Goal: Task Accomplishment & Management: Manage account settings

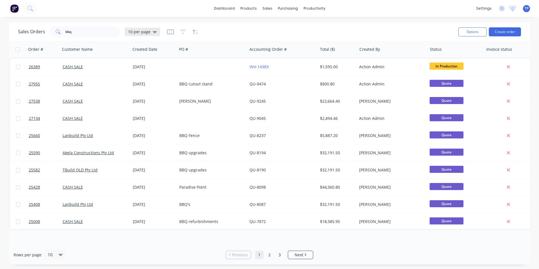
click at [153, 31] on icon at bounding box center [155, 32] width 4 height 2
click at [137, 102] on button "Archived" at bounding box center [158, 102] width 64 height 6
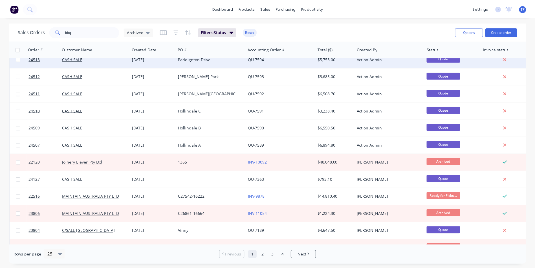
scroll to position [197, 0]
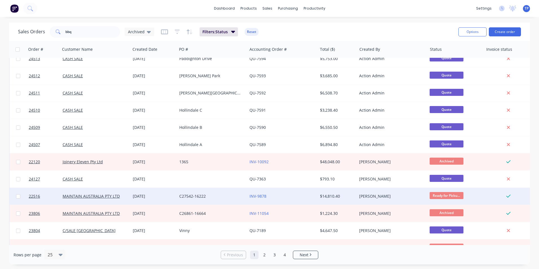
click at [225, 198] on div "C27542-16222" at bounding box center [210, 196] width 63 height 6
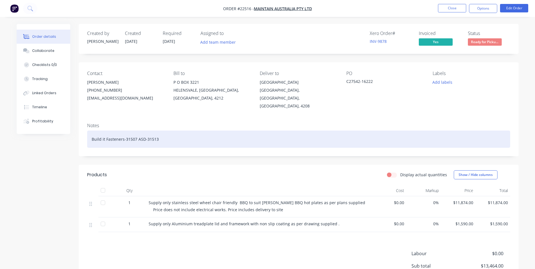
scroll to position [28, 0]
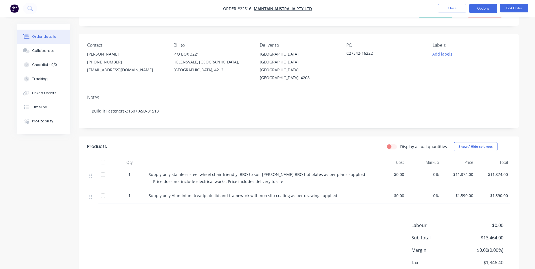
click at [479, 9] on button "Options" at bounding box center [483, 8] width 28 height 9
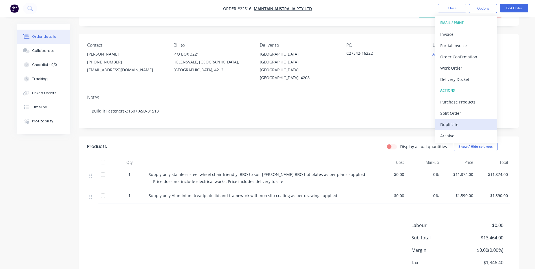
click at [443, 124] on div "Duplicate" at bounding box center [466, 124] width 52 height 8
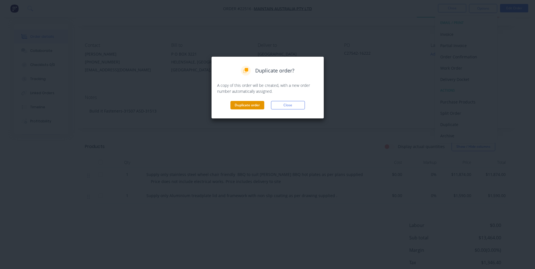
click at [248, 108] on button "Duplicate order" at bounding box center [247, 105] width 34 height 8
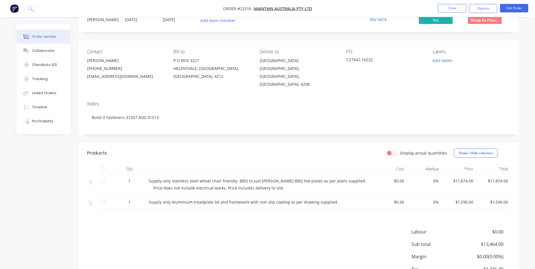
scroll to position [0, 0]
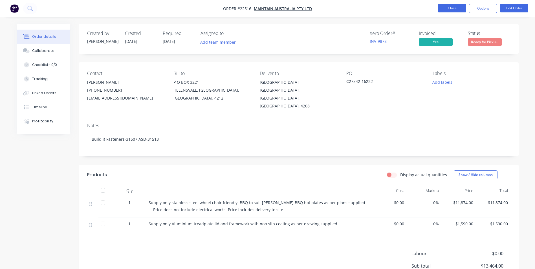
click at [448, 7] on button "Close" at bounding box center [452, 8] width 28 height 8
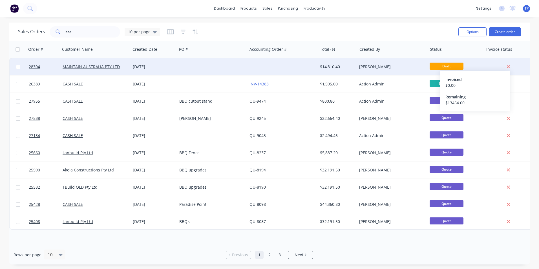
click at [507, 66] on icon at bounding box center [508, 66] width 3 height 3
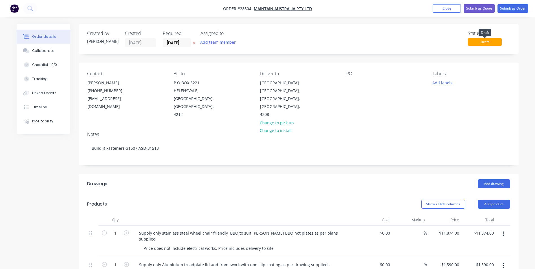
click at [484, 42] on span "Draft" at bounding box center [485, 41] width 34 height 7
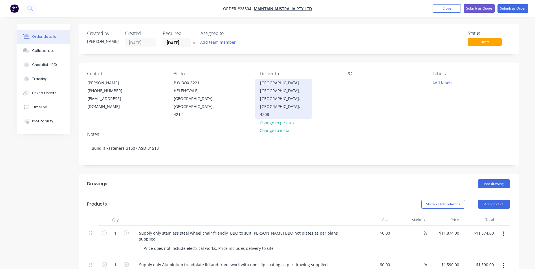
click at [300, 98] on div "[GEOGRAPHIC_DATA], [GEOGRAPHIC_DATA], [GEOGRAPHIC_DATA], 4208" at bounding box center [283, 103] width 47 height 32
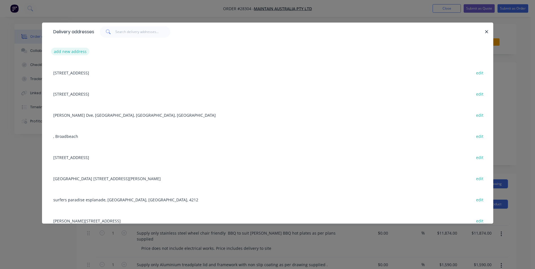
click at [85, 52] on button "add new address" at bounding box center [70, 52] width 39 height 8
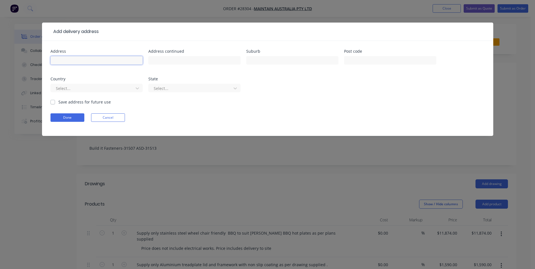
click at [79, 60] on input "text" at bounding box center [96, 60] width 92 height 8
type input "[GEOGRAPHIC_DATA]"
click at [267, 62] on input "text" at bounding box center [292, 60] width 92 height 8
type input "Arundal"
click at [65, 88] on div at bounding box center [92, 88] width 75 height 7
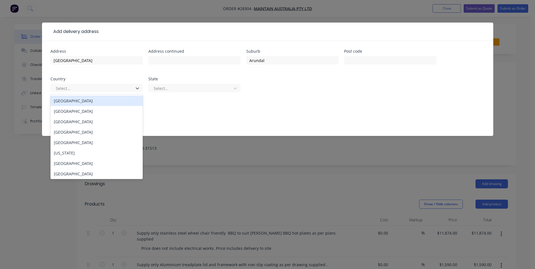
click at [87, 101] on div "[GEOGRAPHIC_DATA]" at bounding box center [96, 101] width 92 height 10
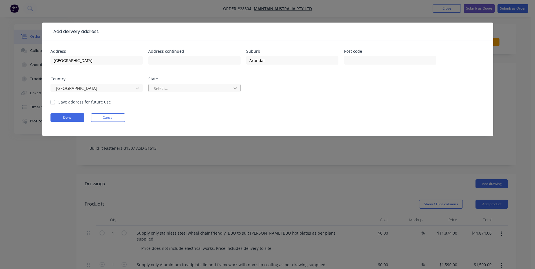
click at [233, 88] on icon at bounding box center [234, 88] width 3 height 2
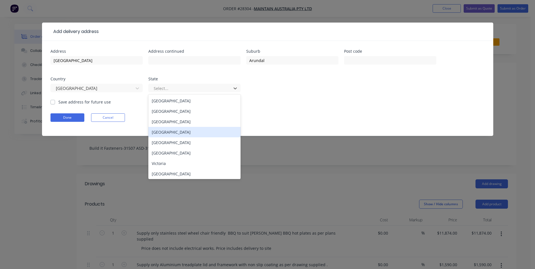
click at [164, 130] on div "[GEOGRAPHIC_DATA]" at bounding box center [194, 132] width 92 height 10
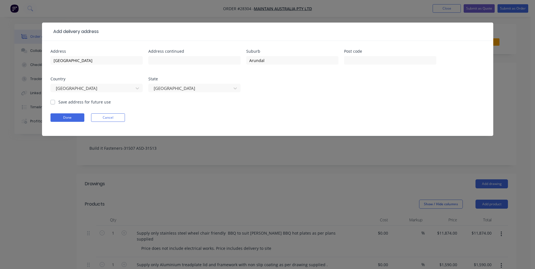
drag, startPoint x: 51, startPoint y: 102, endPoint x: 49, endPoint y: 106, distance: 4.2
click at [58, 102] on label "Save address for future use" at bounding box center [84, 102] width 52 height 6
click at [51, 102] on input "Save address for future use" at bounding box center [52, 101] width 5 height 5
checkbox input "true"
click at [71, 117] on button "Done" at bounding box center [67, 117] width 34 height 8
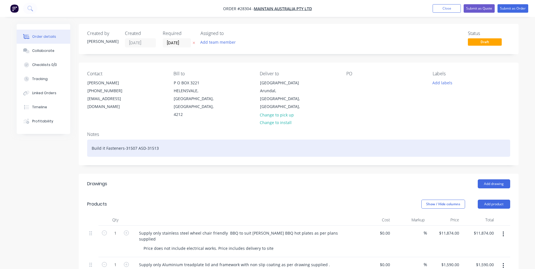
click at [163, 141] on div "Build it Fasteners-31507 ASD-31513" at bounding box center [298, 147] width 423 height 17
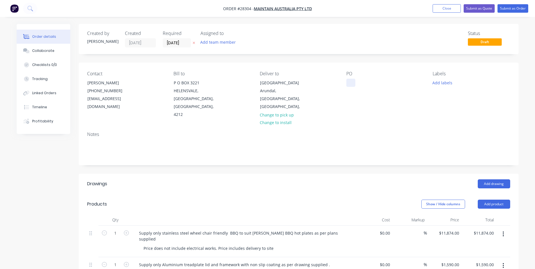
click at [349, 81] on div at bounding box center [350, 83] width 9 height 8
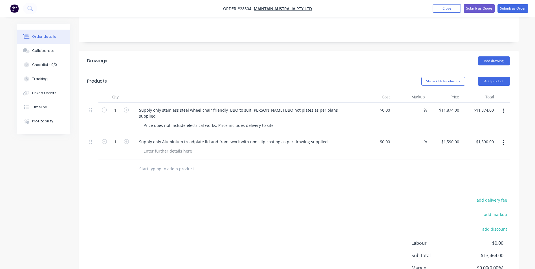
scroll to position [113, 0]
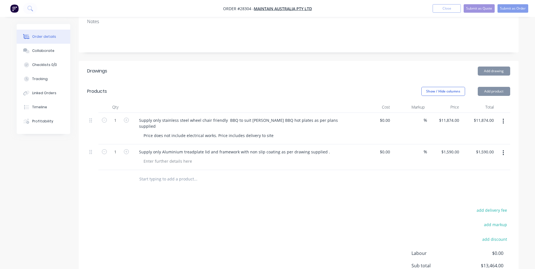
click at [464, 103] on div "Total" at bounding box center [478, 106] width 35 height 11
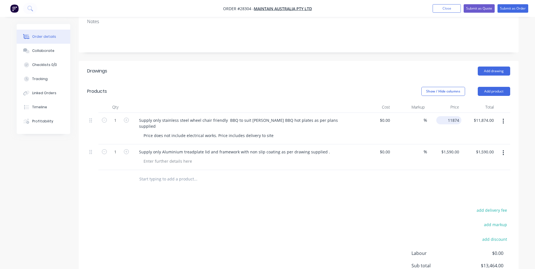
click at [458, 116] on input "11874" at bounding box center [449, 120] width 23 height 8
type input "$12,314.00"
click at [469, 122] on div "$12,314.00 $12,314.00" at bounding box center [478, 129] width 35 height 32
click at [272, 131] on div "Price does not include electrical works. Price includes delivery to site" at bounding box center [208, 135] width 139 height 8
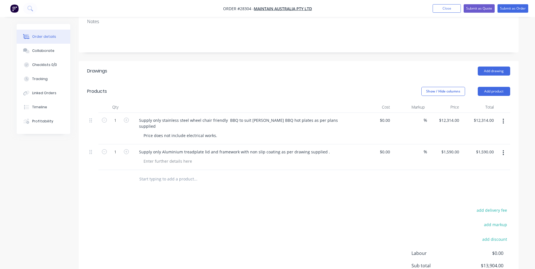
click at [502, 150] on icon "button" at bounding box center [502, 152] width 1 height 5
click at [467, 197] on div "Delete" at bounding box center [482, 201] width 43 height 8
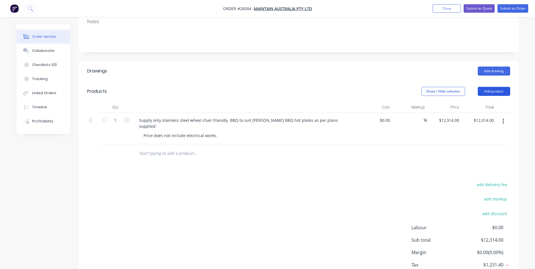
click at [487, 87] on button "Add product" at bounding box center [493, 91] width 32 height 9
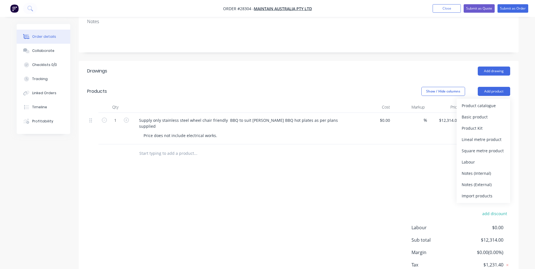
click at [465, 180] on div "Notes (External)" at bounding box center [482, 184] width 43 height 8
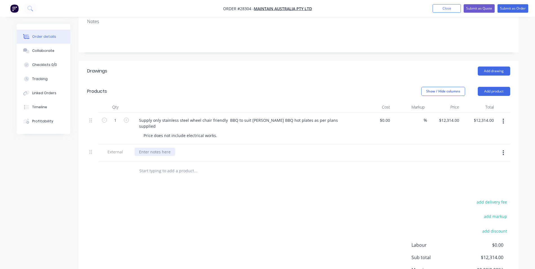
click at [151, 148] on div at bounding box center [154, 152] width 41 height 8
click at [203, 131] on div "Price does not include electrical works." at bounding box center [180, 135] width 83 height 8
click at [218, 131] on div "Price does not include electrical or piumbing works." at bounding box center [192, 135] width 107 height 8
click at [241, 131] on div "Price does not include electrical or plumbing works." at bounding box center [192, 135] width 107 height 8
click at [225, 148] on div "Price does not include Christie BBQ Hotplates," at bounding box center [182, 152] width 96 height 8
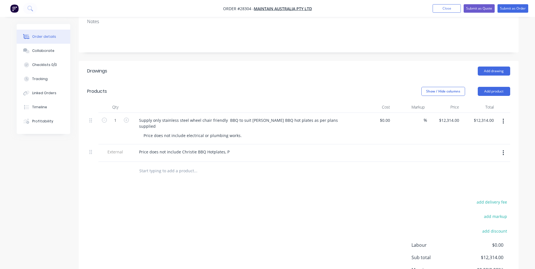
click at [496, 148] on button "button" at bounding box center [502, 153] width 13 height 10
click at [228, 148] on div "Price does not include Christie BBQ Hotplates, P" at bounding box center [183, 152] width 99 height 8
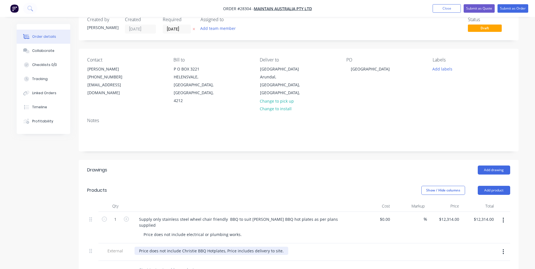
scroll to position [0, 0]
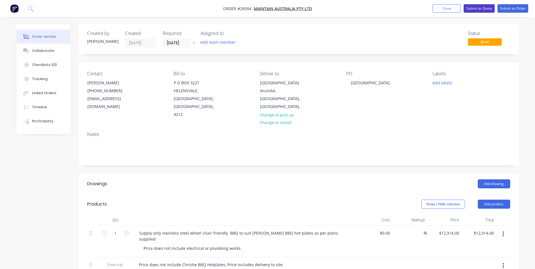
click at [482, 8] on button "Submit as Quote" at bounding box center [478, 8] width 31 height 8
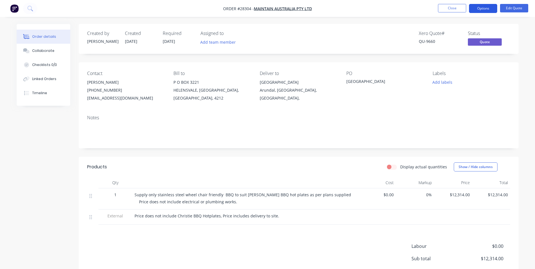
click at [473, 8] on button "Options" at bounding box center [483, 8] width 28 height 9
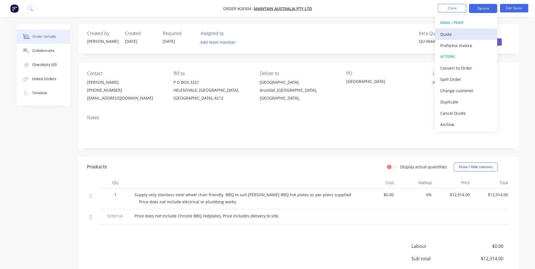
click at [457, 33] on div "Quote" at bounding box center [466, 34] width 52 height 8
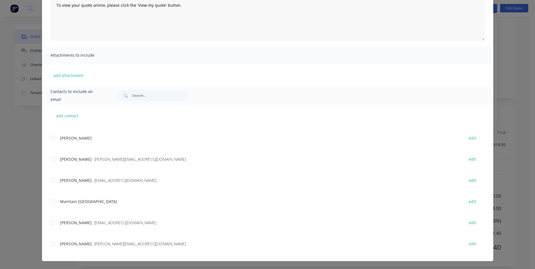
scroll to position [56, 0]
click at [51, 222] on div at bounding box center [52, 222] width 11 height 11
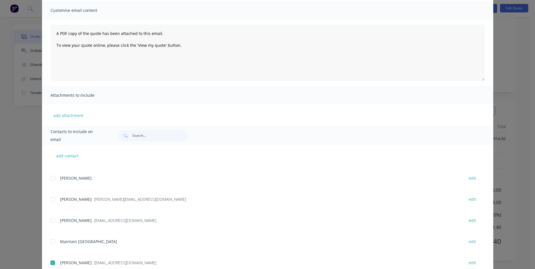
scroll to position [0, 0]
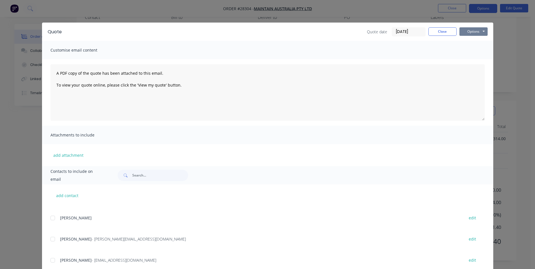
click at [464, 31] on button "Options" at bounding box center [473, 31] width 28 height 8
click at [468, 61] on button "Email" at bounding box center [477, 60] width 36 height 9
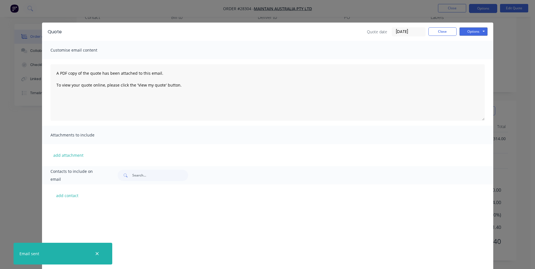
scroll to position [161, 0]
click at [468, 30] on button "Options" at bounding box center [473, 31] width 28 height 8
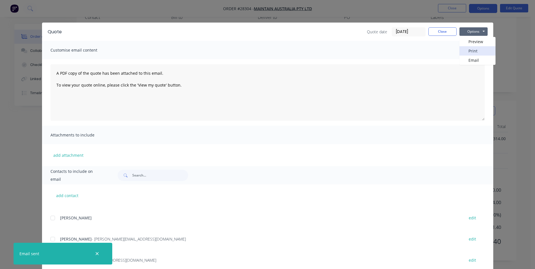
click at [478, 50] on button "Print" at bounding box center [477, 50] width 36 height 9
click at [449, 29] on button "Close" at bounding box center [442, 31] width 28 height 8
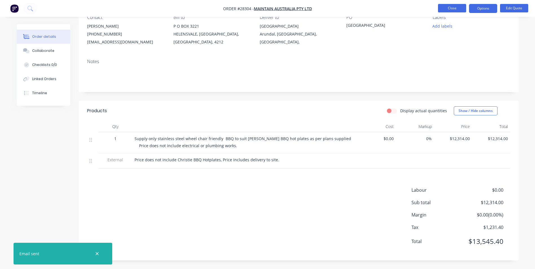
click at [462, 4] on button "Close" at bounding box center [452, 8] width 28 height 8
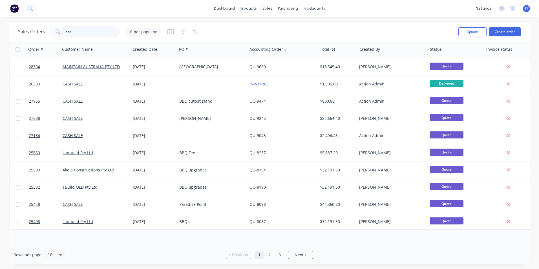
click at [83, 31] on input "bbq" at bounding box center [92, 31] width 55 height 11
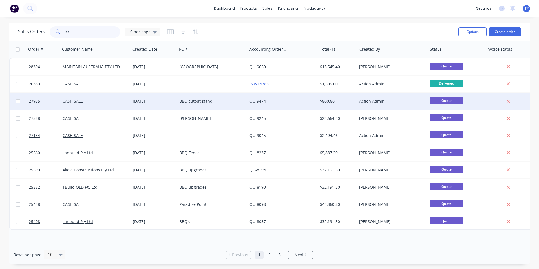
type input "b"
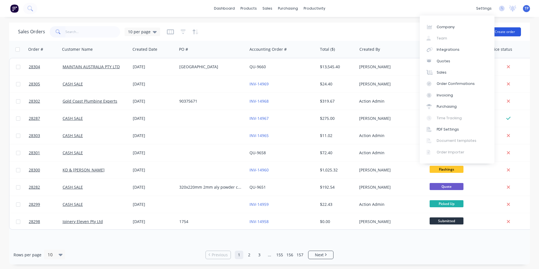
click at [510, 30] on button "Create order" at bounding box center [505, 31] width 32 height 9
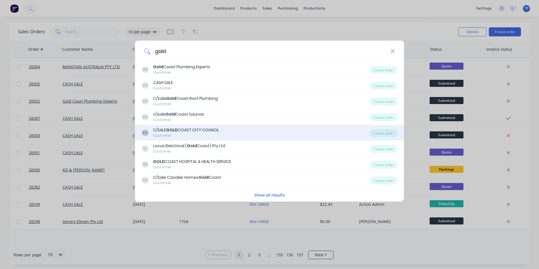
type input "gold"
click at [193, 126] on div "CC C/SALE GOLD COAST CITY COUNCIL Customer Create order" at bounding box center [269, 133] width 269 height 16
click at [194, 128] on div "C/SALE GOLD COAST CITY COUNCIL" at bounding box center [186, 130] width 66 height 6
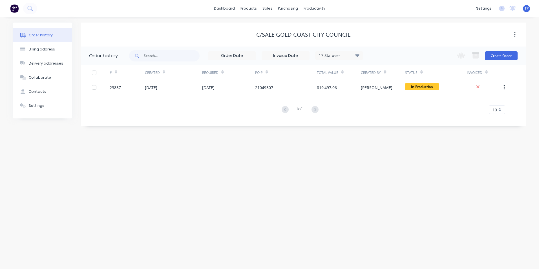
click at [359, 55] on icon at bounding box center [357, 55] width 4 height 7
click at [386, 120] on label at bounding box center [386, 120] width 0 height 0
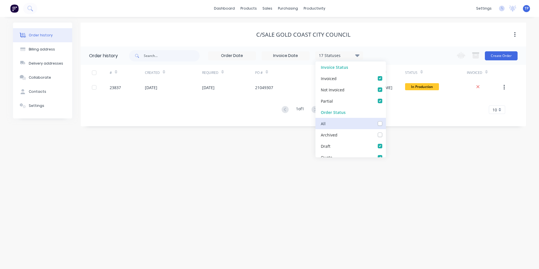
click at [386, 124] on input "checkbox" at bounding box center [388, 122] width 5 height 5
checkbox input "true"
click at [211, 170] on div "Order history Billing address Delivery addresses Collaborate Contacts Settings …" at bounding box center [269, 143] width 539 height 252
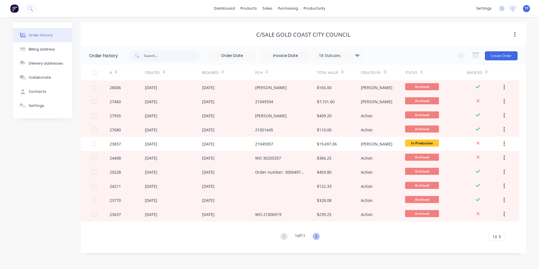
click at [320, 235] on icon at bounding box center [316, 236] width 7 height 7
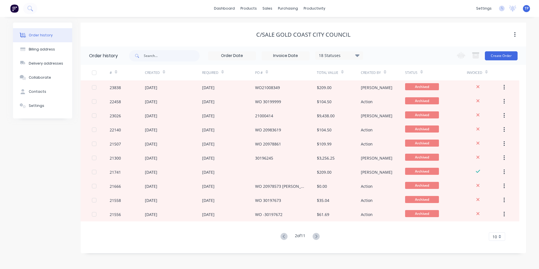
click at [320, 235] on icon at bounding box center [316, 236] width 7 height 7
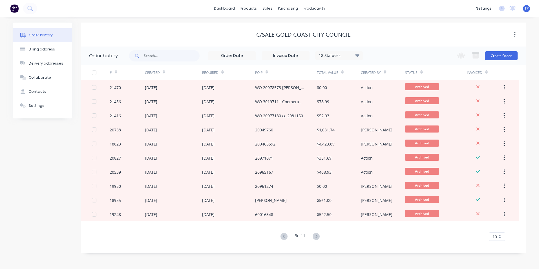
click at [320, 235] on icon at bounding box center [316, 236] width 7 height 7
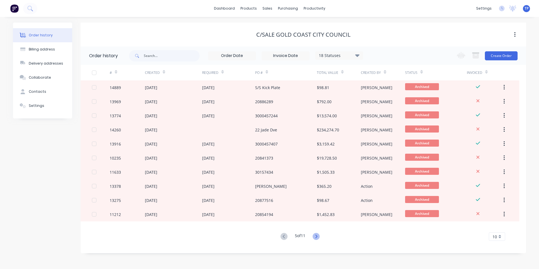
click at [316, 235] on icon at bounding box center [316, 236] width 7 height 7
click at [316, 235] on div "Order history Billing address Delivery addresses Collaborate Contacts Settings …" at bounding box center [269, 143] width 539 height 252
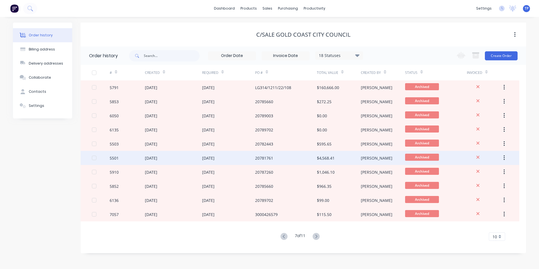
click at [289, 159] on div "20781761" at bounding box center [286, 158] width 62 height 14
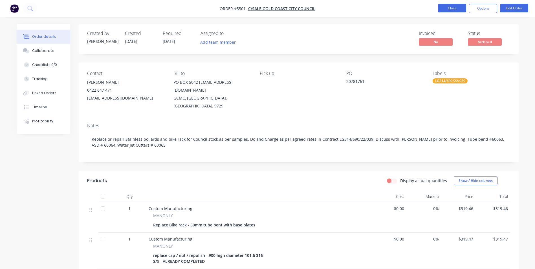
click at [441, 9] on button "Close" at bounding box center [452, 8] width 28 height 8
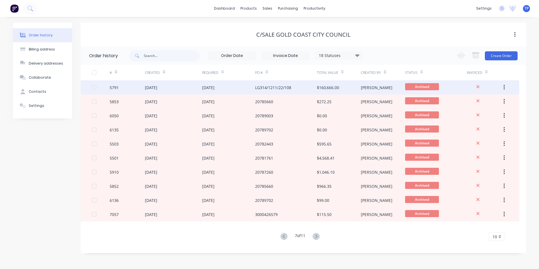
click at [303, 85] on div "LG314/1211/22/108" at bounding box center [286, 87] width 62 height 14
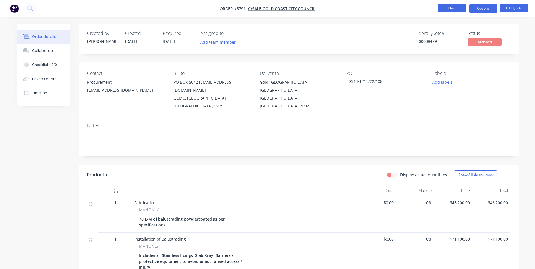
click at [441, 7] on button "Close" at bounding box center [452, 8] width 28 height 8
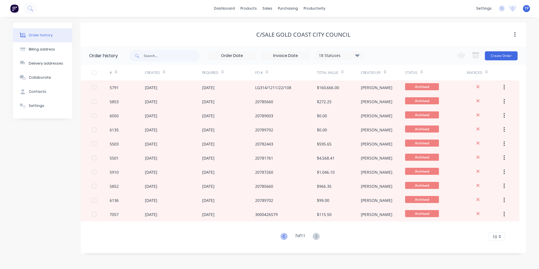
click at [282, 235] on icon at bounding box center [283, 236] width 7 height 7
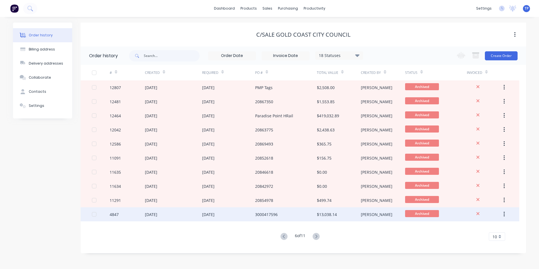
click at [278, 214] on div "3000417596" at bounding box center [286, 214] width 62 height 14
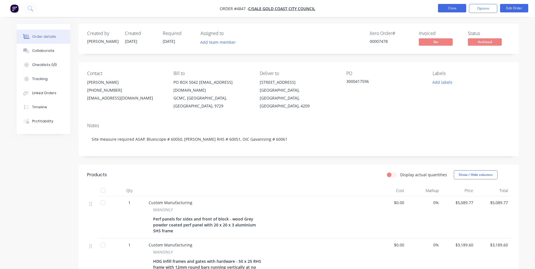
click at [443, 7] on button "Close" at bounding box center [452, 8] width 28 height 8
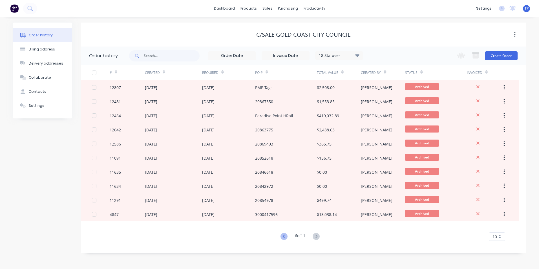
click at [282, 236] on icon at bounding box center [283, 236] width 7 height 7
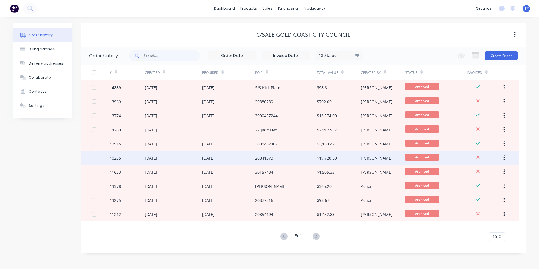
click at [302, 158] on div "20841373" at bounding box center [286, 158] width 62 height 14
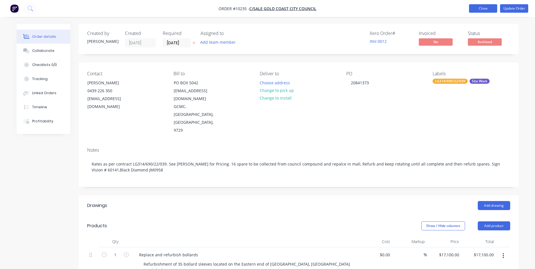
click at [476, 8] on button "Close" at bounding box center [483, 8] width 28 height 8
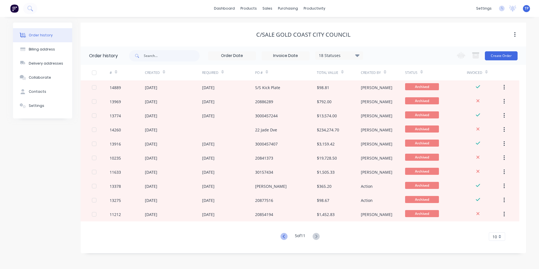
click at [283, 238] on icon at bounding box center [283, 236] width 7 height 7
click at [283, 237] on icon at bounding box center [283, 236] width 7 height 7
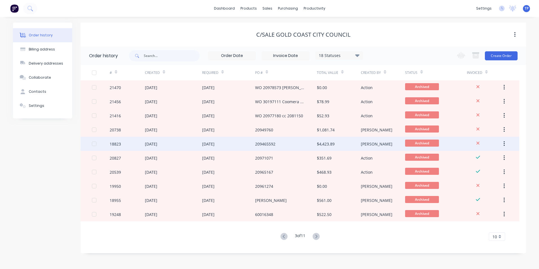
click at [297, 143] on div "209465592" at bounding box center [286, 144] width 62 height 14
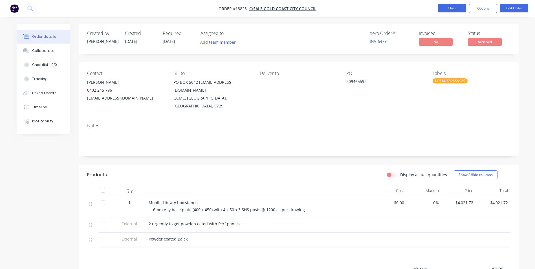
click at [441, 7] on button "Close" at bounding box center [452, 8] width 28 height 8
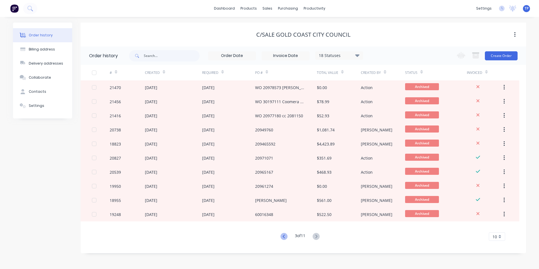
click at [283, 237] on icon at bounding box center [283, 236] width 7 height 7
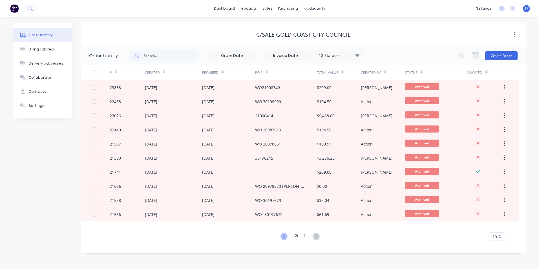
click at [283, 236] on icon at bounding box center [283, 236] width 7 height 7
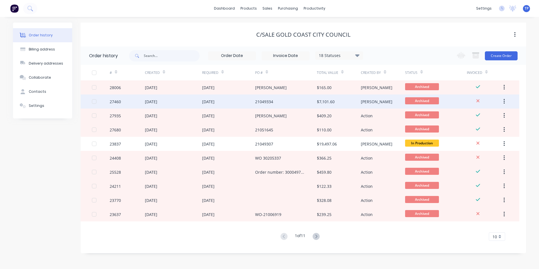
click at [282, 100] on div "21049334" at bounding box center [286, 101] width 62 height 14
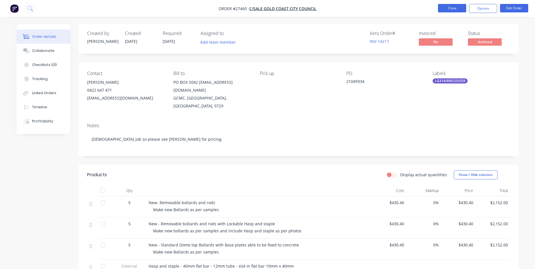
click at [455, 8] on button "Close" at bounding box center [452, 8] width 28 height 8
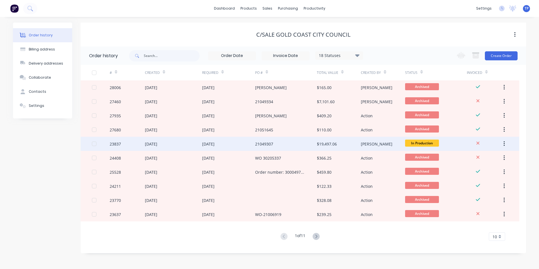
click at [242, 145] on div "[DATE]" at bounding box center [228, 144] width 53 height 14
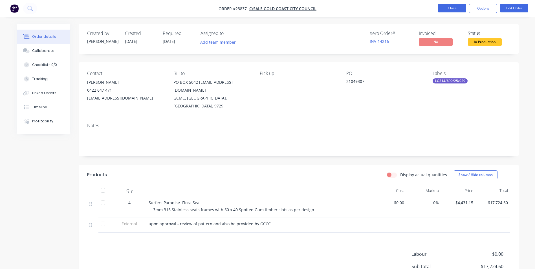
click at [445, 8] on button "Close" at bounding box center [452, 8] width 28 height 8
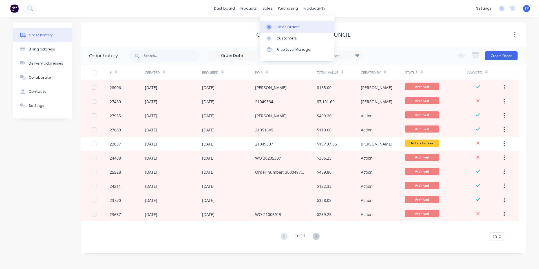
click at [290, 26] on div "Sales Orders" at bounding box center [287, 27] width 23 height 5
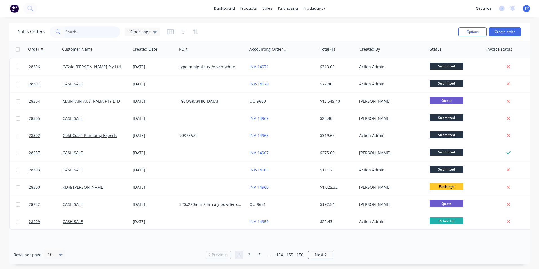
click at [96, 34] on input "text" at bounding box center [92, 31] width 55 height 11
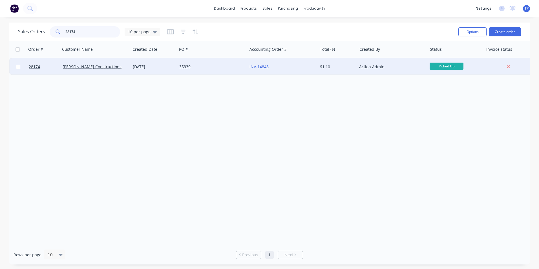
type input "28174"
click at [117, 68] on div "BJ Millar Constructions" at bounding box center [94, 67] width 63 height 6
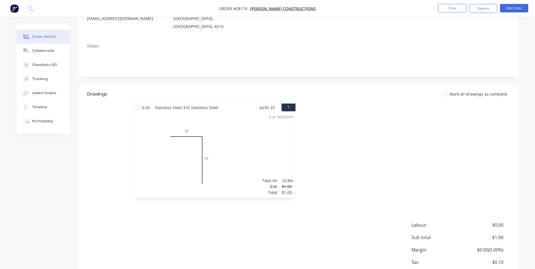
scroll to position [107, 0]
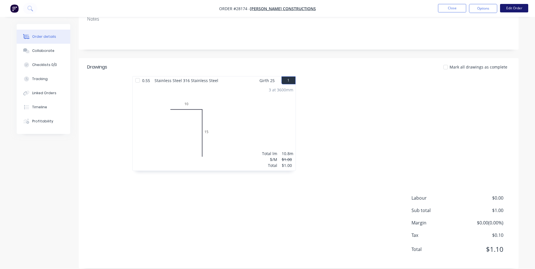
click at [513, 9] on button "Edit Order" at bounding box center [514, 8] width 28 height 8
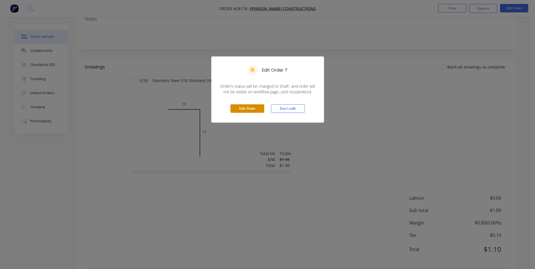
click at [247, 109] on button "Edit Order" at bounding box center [247, 108] width 34 height 8
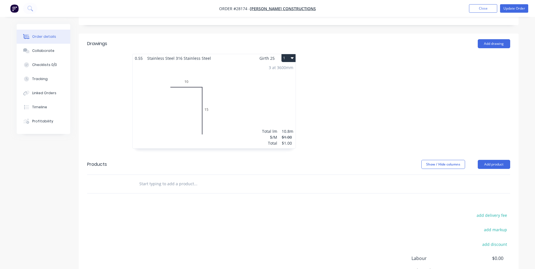
scroll to position [141, 0]
click at [253, 109] on div "3 at 3600mm Total lm $/M Total 10.8m $1.00 $1.00" at bounding box center [213, 104] width 163 height 86
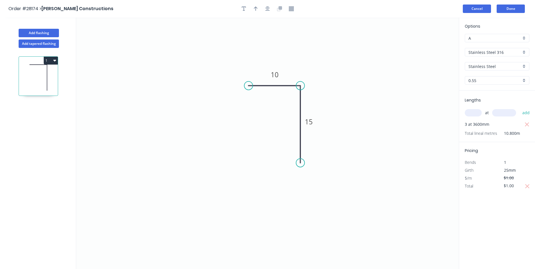
click at [473, 9] on button "Cancel" at bounding box center [476, 9] width 28 height 8
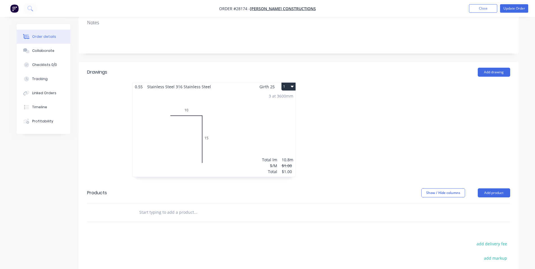
scroll to position [113, 0]
drag, startPoint x: 96, startPoint y: 117, endPoint x: 101, endPoint y: 102, distance: 15.4
click at [101, 102] on div "0.55 Stainless Steel 316 Stainless Steel Girth 25 1 0 10 15 0 10 15 3 at 3600mm…" at bounding box center [299, 131] width 440 height 100
click at [149, 105] on div "3 at 3600mm Total lm $/M Total 10.8m $1.00 $1.00" at bounding box center [213, 133] width 163 height 86
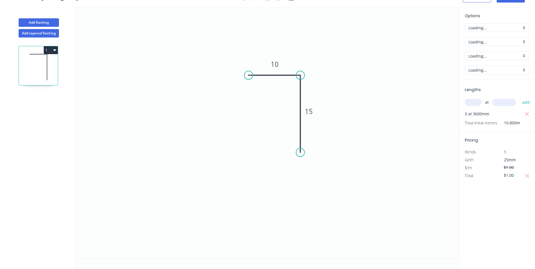
scroll to position [10, 0]
click at [54, 48] on icon "button" at bounding box center [54, 50] width 3 height 5
click at [14, 74] on div "Delete" at bounding box center [30, 75] width 43 height 8
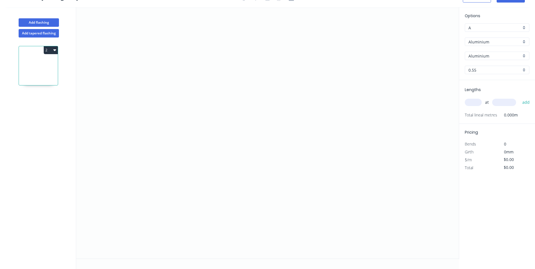
scroll to position [0, 0]
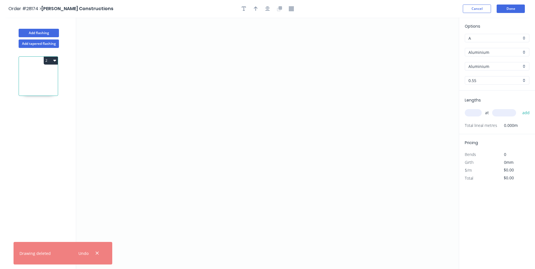
click at [56, 61] on icon "button" at bounding box center [54, 60] width 3 height 5
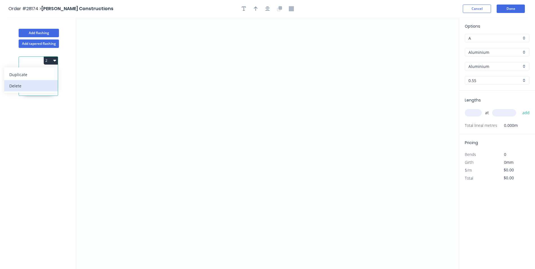
click at [27, 87] on div "Delete" at bounding box center [30, 86] width 43 height 8
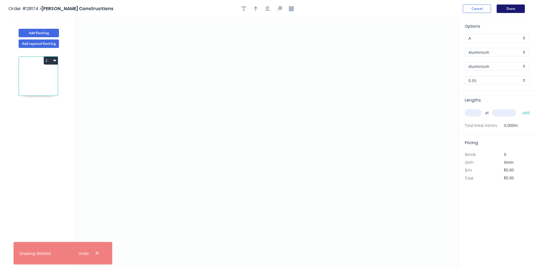
click at [506, 11] on button "Done" at bounding box center [510, 9] width 28 height 8
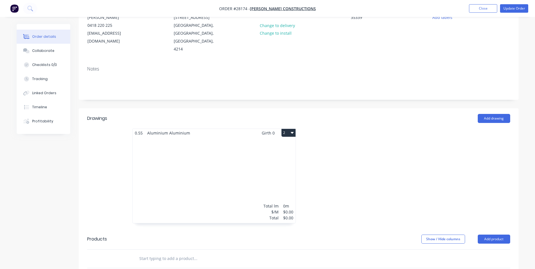
scroll to position [56, 0]
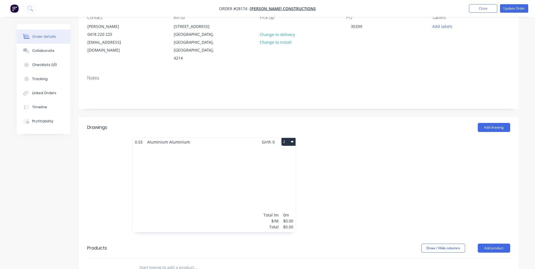
click at [293, 141] on icon "button" at bounding box center [292, 142] width 3 height 2
click at [251, 174] on div "Delete" at bounding box center [268, 178] width 43 height 8
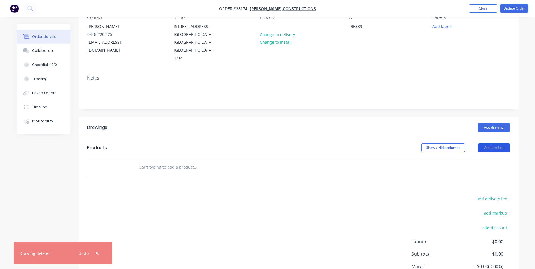
click at [500, 143] on button "Add product" at bounding box center [493, 147] width 32 height 9
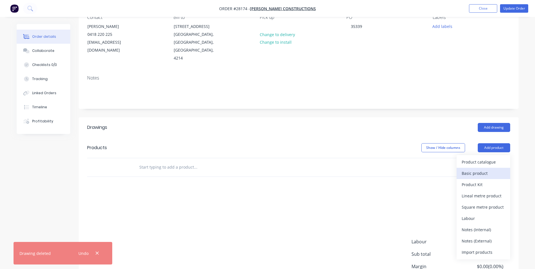
click at [482, 169] on div "Basic product" at bounding box center [482, 173] width 43 height 8
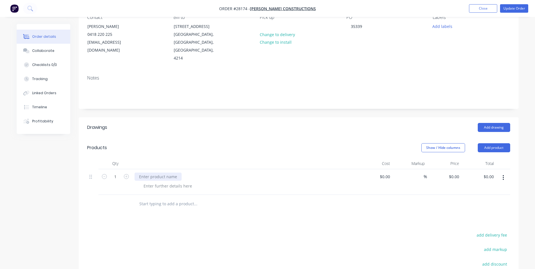
click at [157, 172] on div at bounding box center [157, 176] width 47 height 8
click at [492, 172] on input "0.00" at bounding box center [489, 176] width 13 height 8
type input "120"
type input "$120.00"
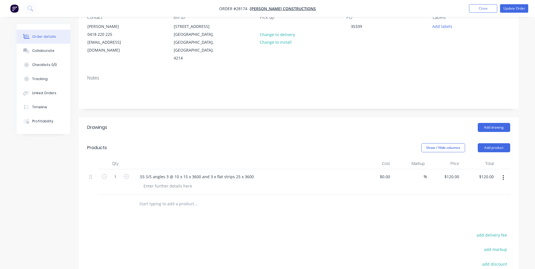
click at [472, 195] on div at bounding box center [298, 204] width 423 height 18
click at [521, 7] on button "Update Order" at bounding box center [514, 8] width 28 height 8
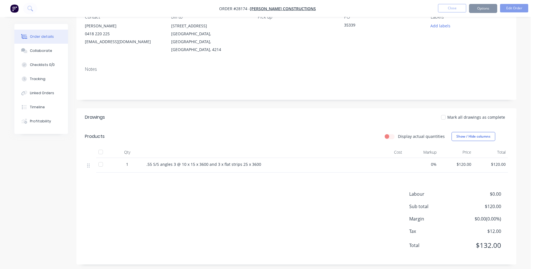
scroll to position [0, 0]
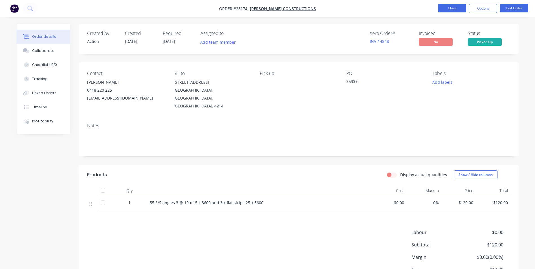
click at [451, 8] on button "Close" at bounding box center [452, 8] width 28 height 8
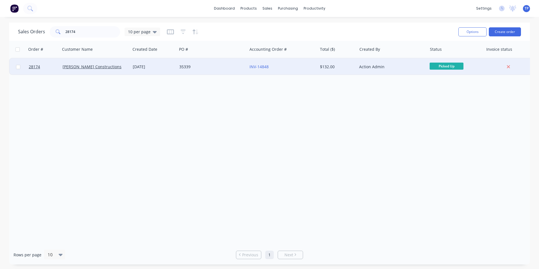
click at [233, 70] on div "35339" at bounding box center [212, 66] width 70 height 17
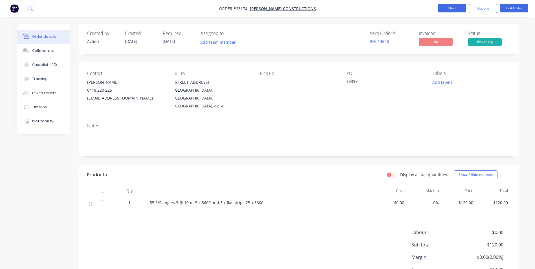
click at [444, 8] on button "Close" at bounding box center [452, 8] width 28 height 8
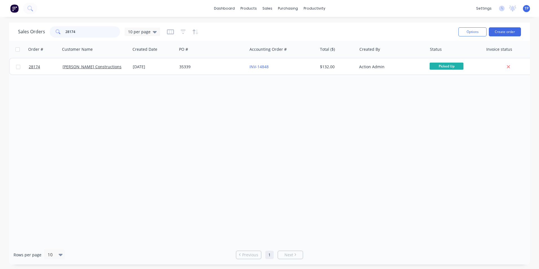
click at [89, 28] on input "28174" at bounding box center [92, 31] width 55 height 11
type input "2"
